Goal: Navigation & Orientation: Find specific page/section

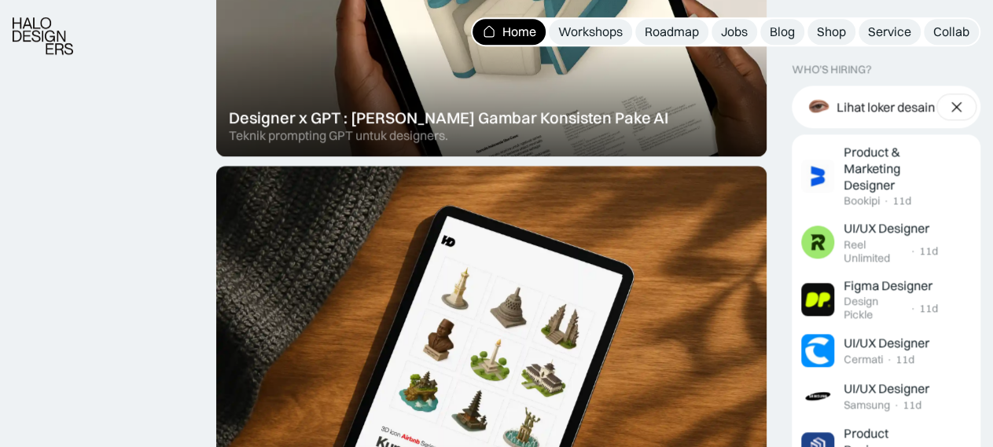
scroll to position [802, 0]
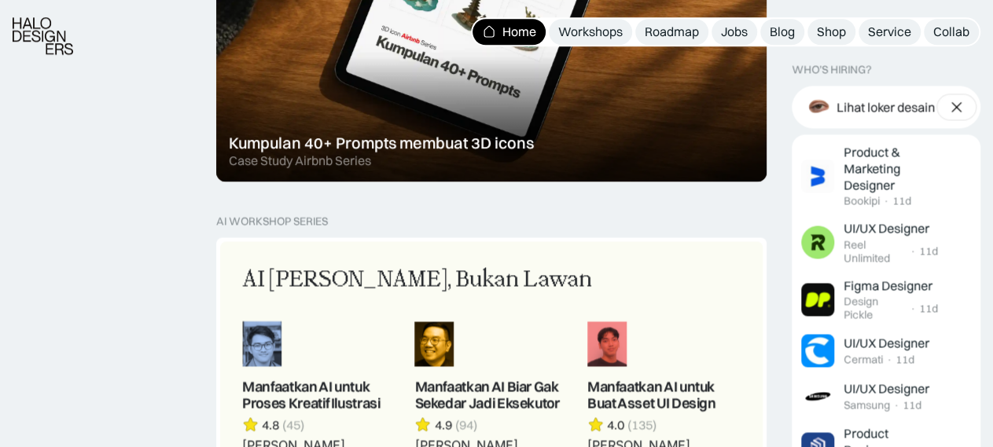
scroll to position [1215, 0]
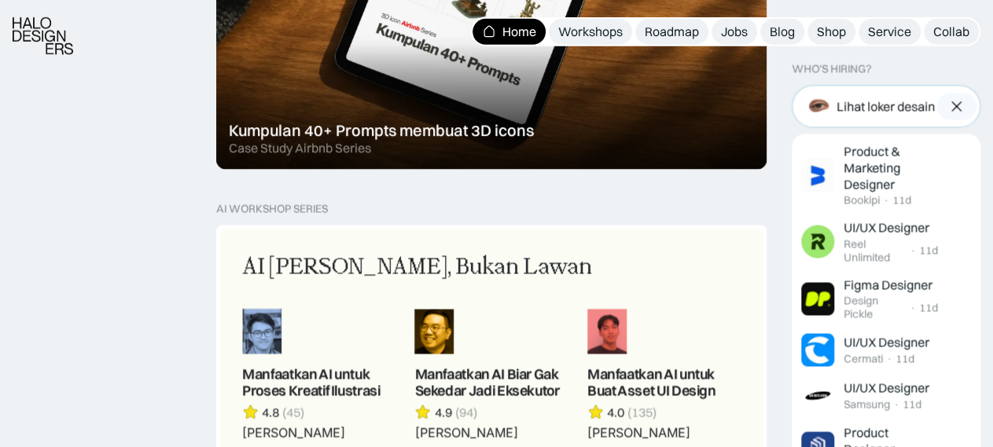
click at [958, 109] on div at bounding box center [956, 107] width 40 height 27
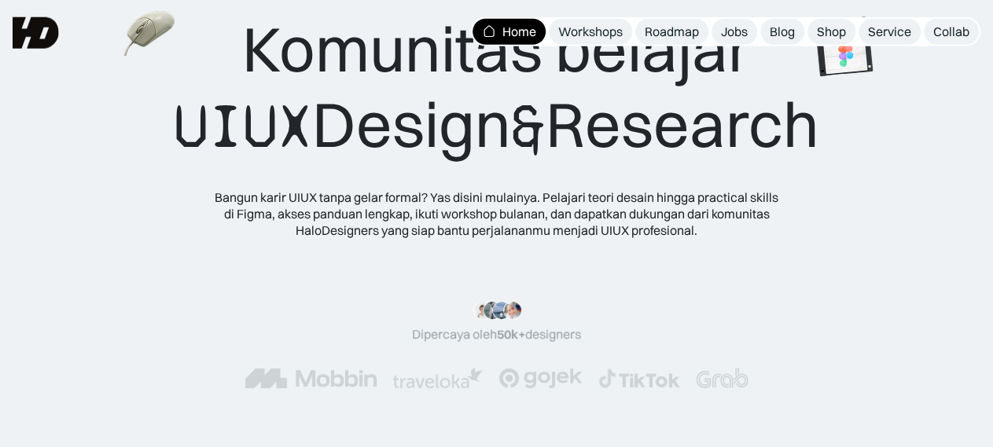
scroll to position [18, 0]
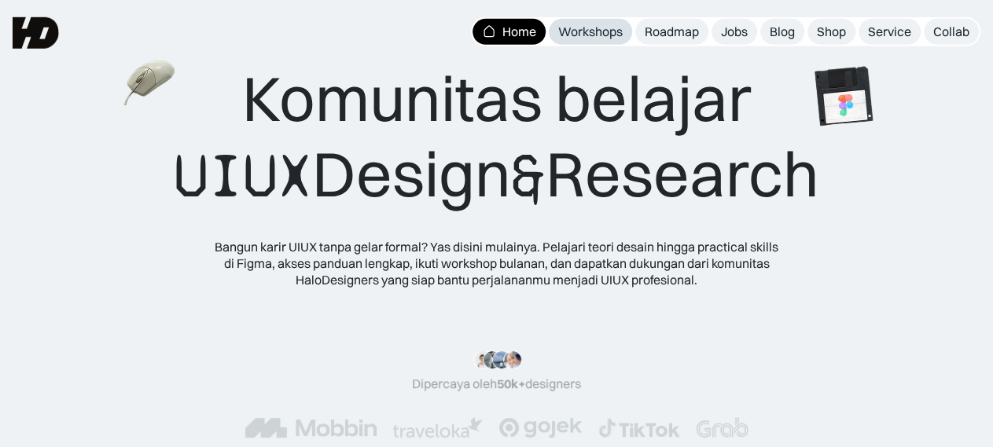
click at [575, 35] on div "Workshops" at bounding box center [590, 32] width 64 height 17
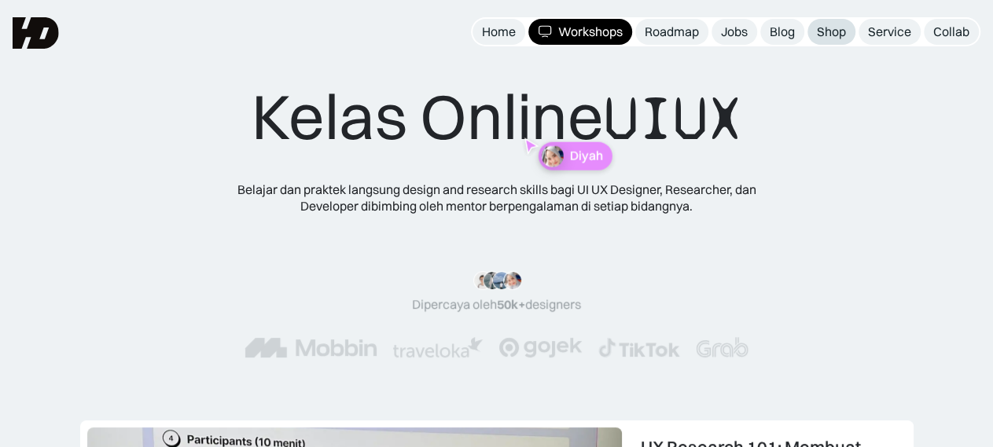
click at [837, 28] on div "Shop" at bounding box center [831, 32] width 29 height 17
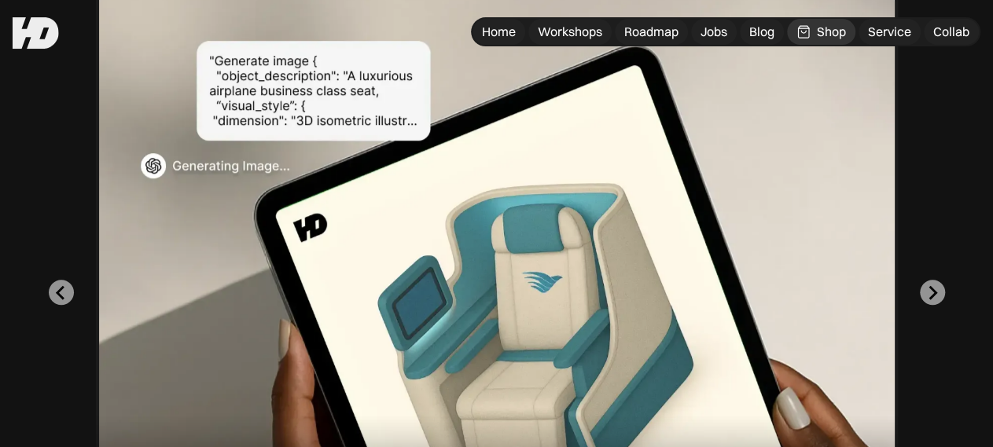
scroll to position [478, 0]
